Goal: Task Accomplishment & Management: Manage account settings

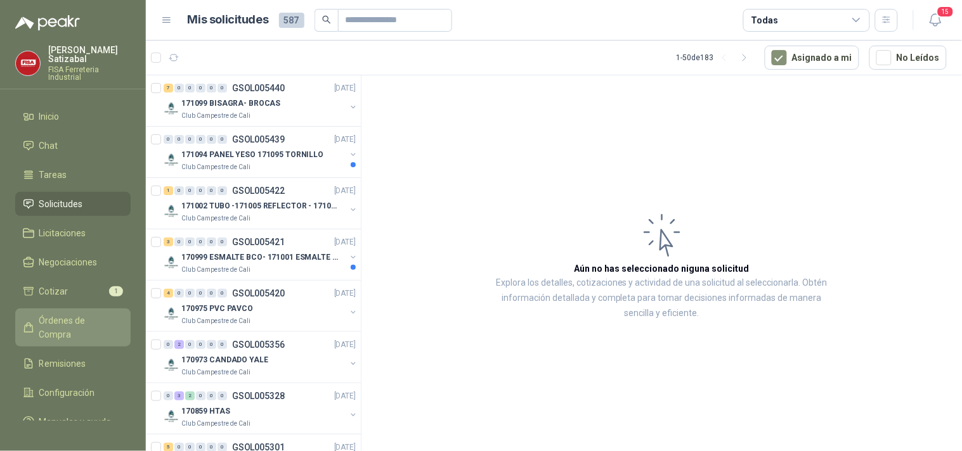
click at [72, 314] on span "Órdenes de Compra" at bounding box center [78, 328] width 79 height 28
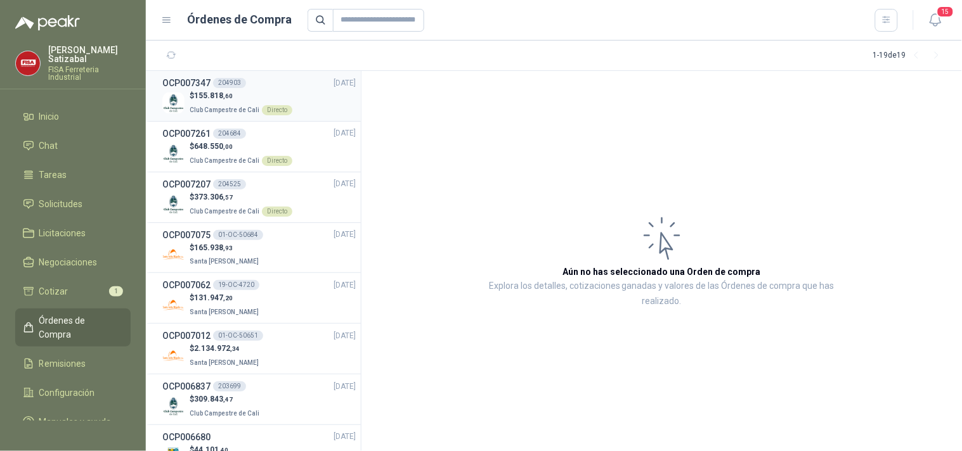
click at [240, 97] on p "$ 155.818 ,60" at bounding box center [241, 96] width 103 height 12
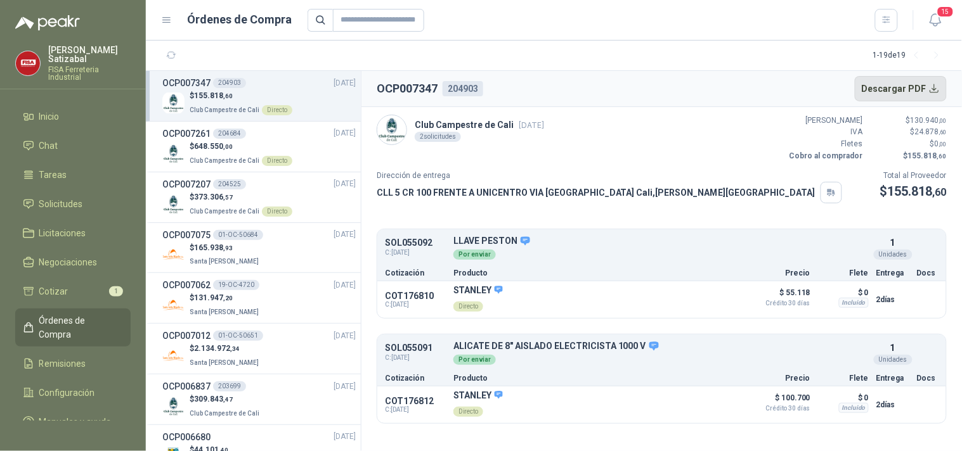
click at [901, 85] on button "Descargar PDF" at bounding box center [900, 88] width 93 height 25
click at [898, 84] on button "Descargar PDF" at bounding box center [900, 88] width 93 height 25
click at [67, 357] on span "Remisiones" at bounding box center [62, 364] width 47 height 14
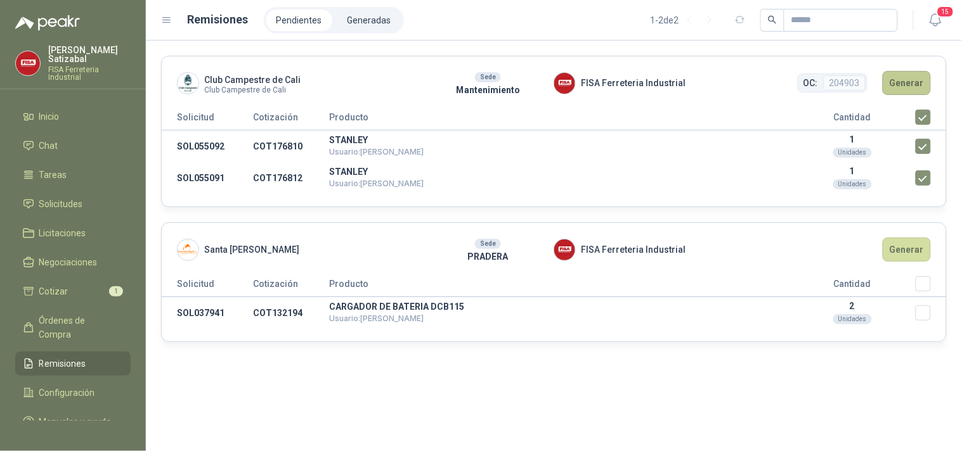
click at [908, 86] on button "Generar" at bounding box center [906, 83] width 48 height 24
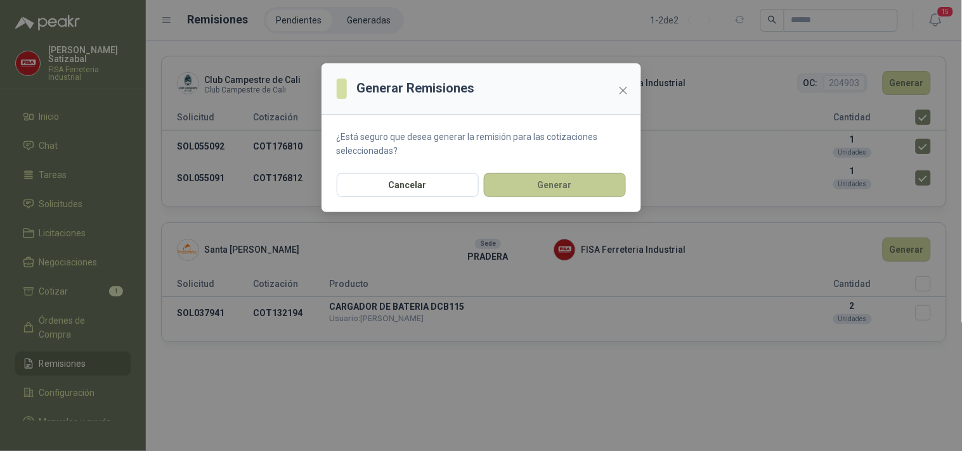
click at [562, 187] on button "Generar" at bounding box center [555, 185] width 142 height 24
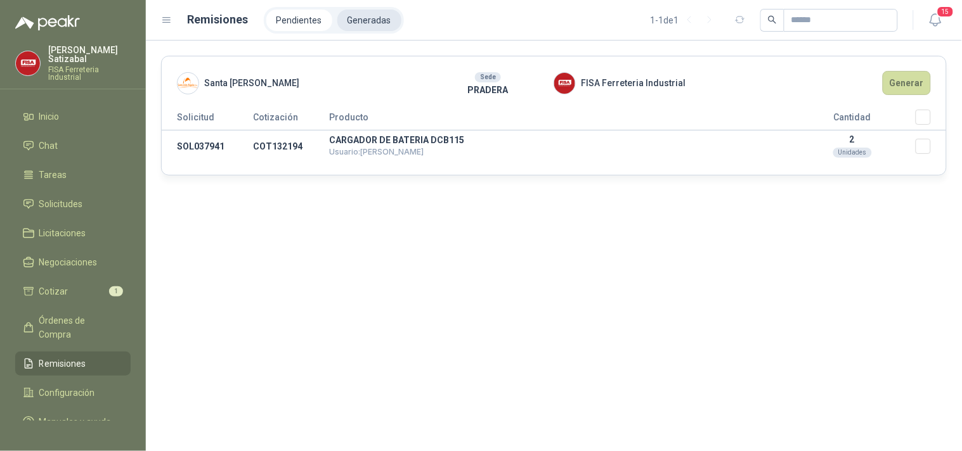
click at [362, 17] on li "Generadas" at bounding box center [369, 21] width 64 height 22
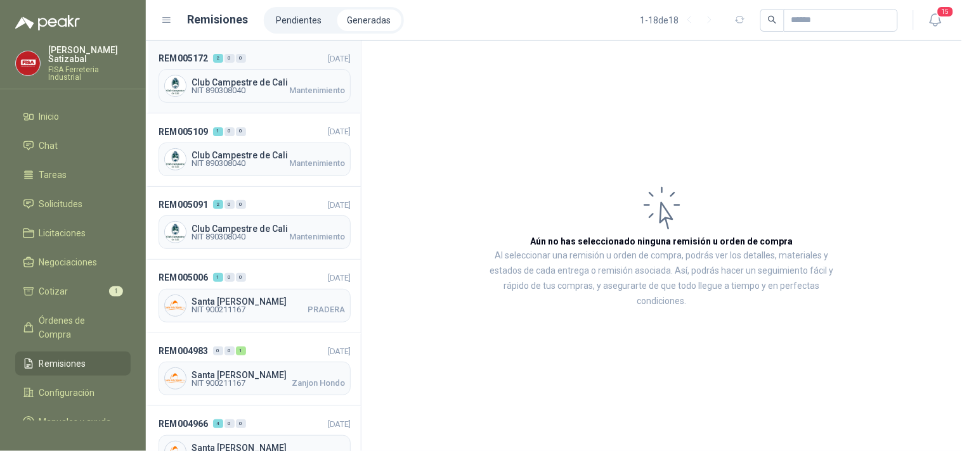
click at [283, 78] on span "Club Campestre de Cali" at bounding box center [267, 82] width 153 height 9
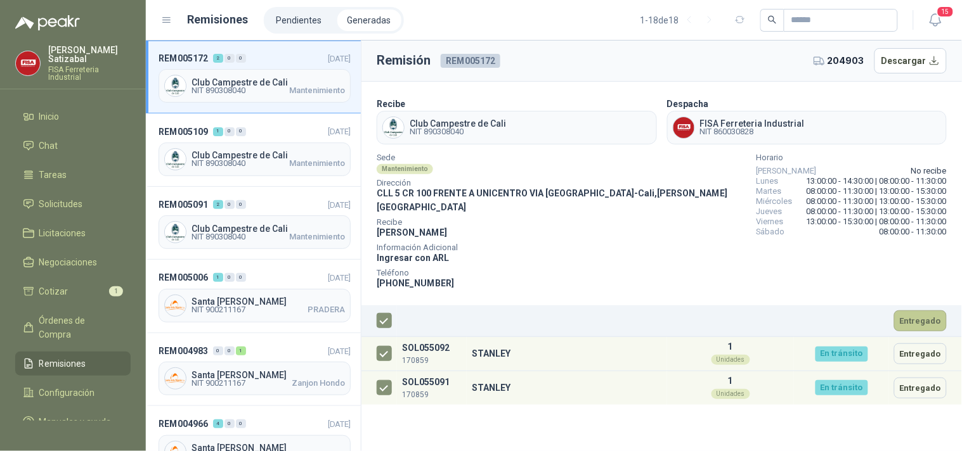
click at [931, 311] on button "Entregado" at bounding box center [920, 321] width 53 height 21
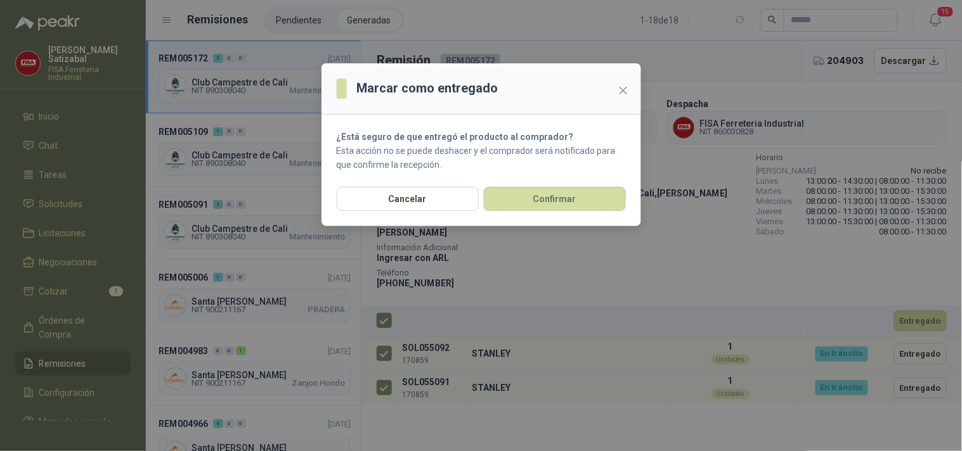
click at [564, 235] on div "Marcar como entregado ¿Está seguro de que entregó el producto al comprador? Est…" at bounding box center [481, 225] width 962 height 451
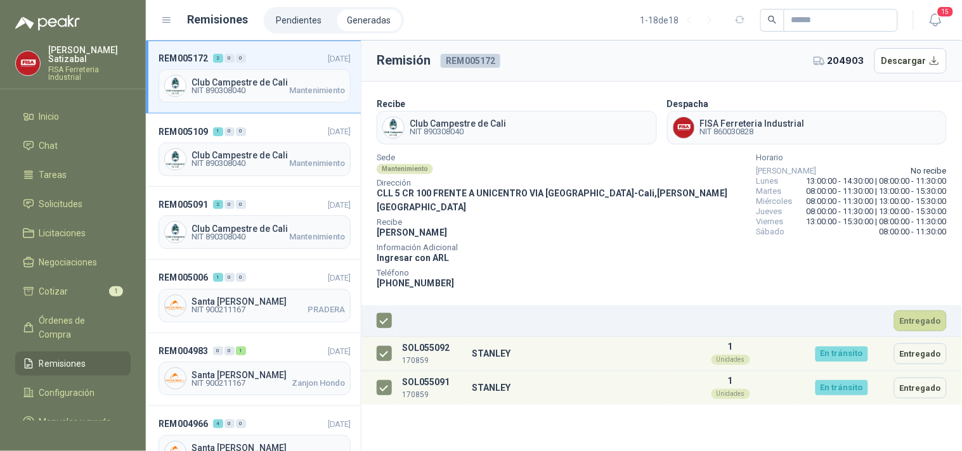
click at [564, 245] on span "Información Adicional" at bounding box center [562, 248] width 370 height 6
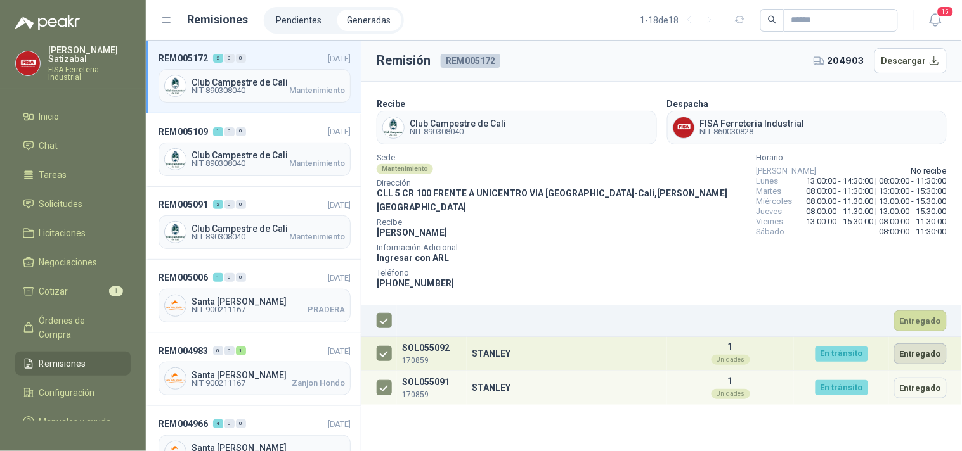
click at [915, 344] on button "Entregado" at bounding box center [920, 354] width 53 height 21
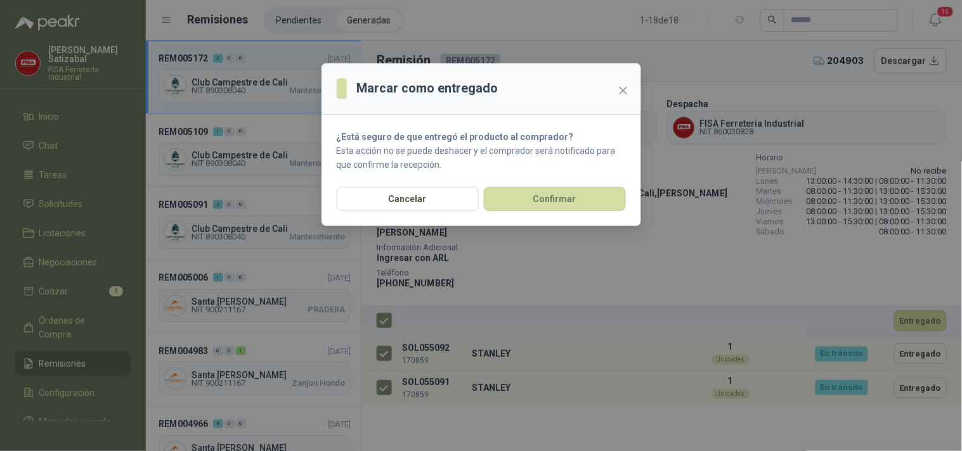
click at [699, 262] on div "Marcar como entregado ¿Está seguro de que entregó el producto al comprador? Est…" at bounding box center [481, 225] width 962 height 451
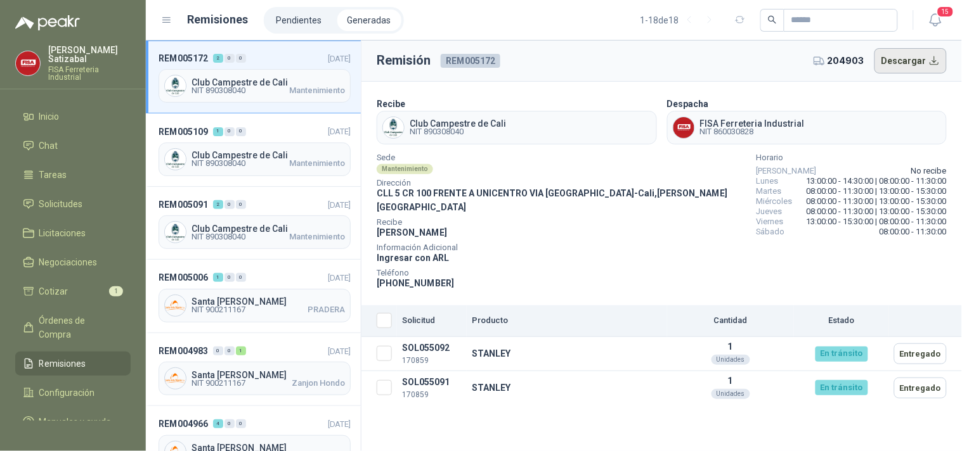
click at [911, 61] on button "Descargar" at bounding box center [910, 60] width 73 height 25
